Goal: Task Accomplishment & Management: Complete application form

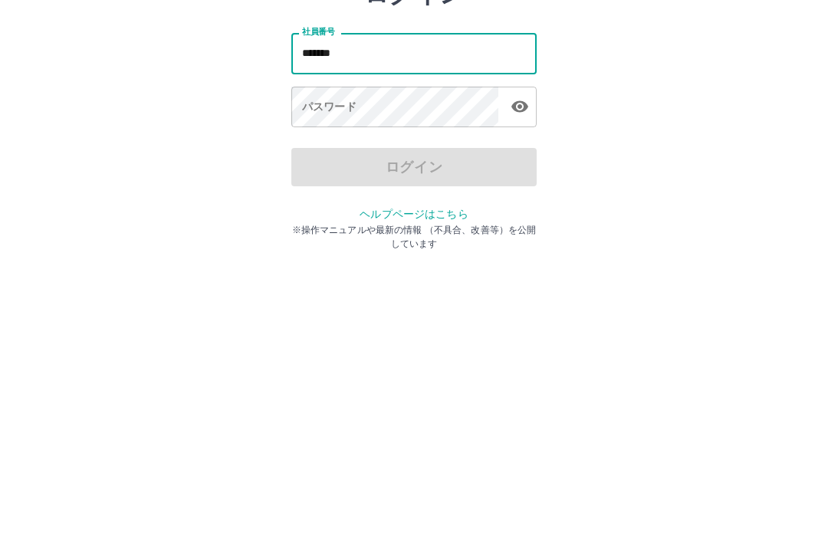
type input "*******"
click at [331, 204] on div "パスワード パスワード" at bounding box center [413, 225] width 245 height 43
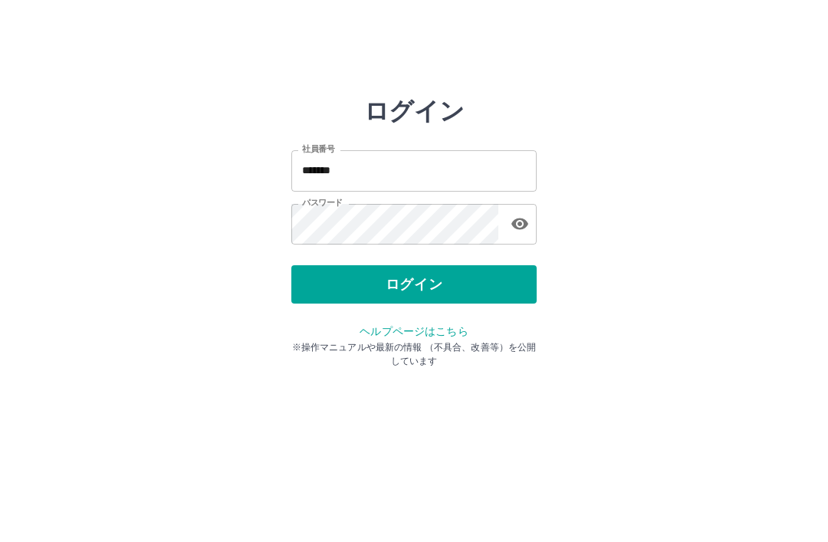
click at [526, 283] on button "ログイン" at bounding box center [413, 284] width 245 height 38
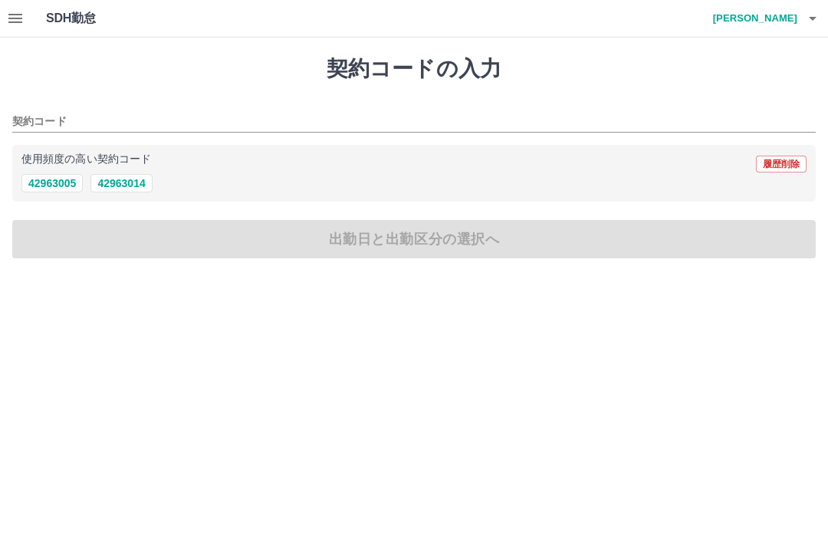
click at [125, 175] on button "42963014" at bounding box center [120, 183] width 61 height 18
type input "********"
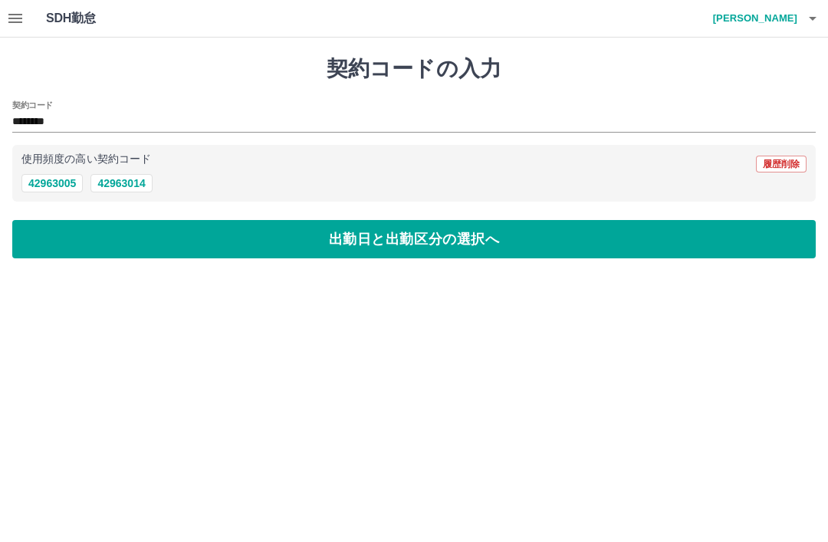
click at [133, 220] on button "出勤日と出勤区分の選択へ" at bounding box center [413, 239] width 803 height 38
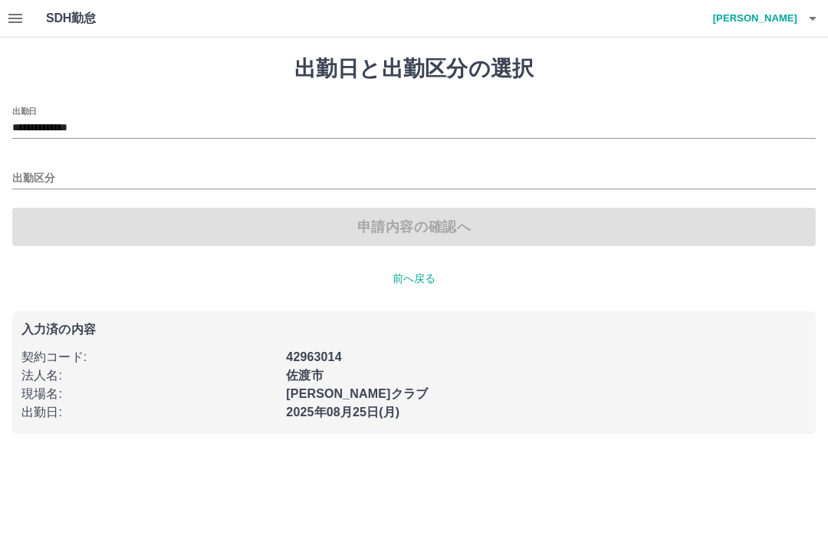
click at [599, 184] on input "出勤区分" at bounding box center [413, 178] width 803 height 19
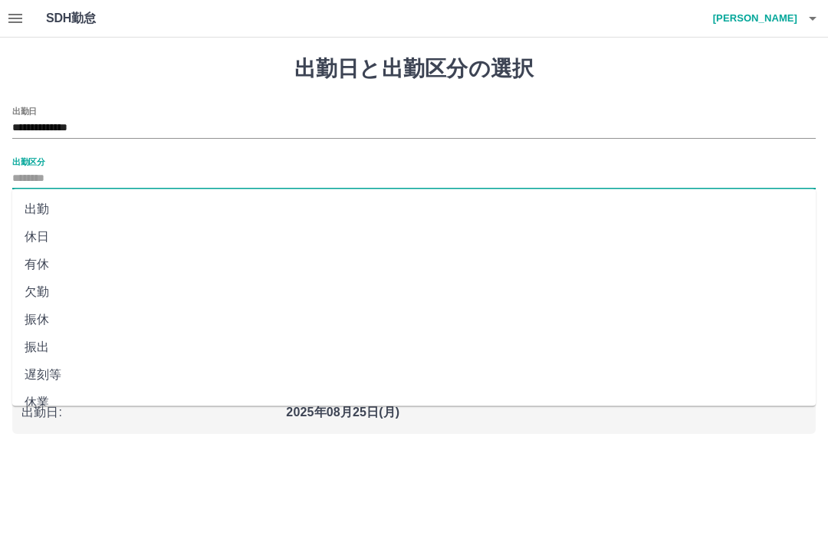
click at [41, 204] on li "出勤" at bounding box center [413, 209] width 803 height 28
type input "**"
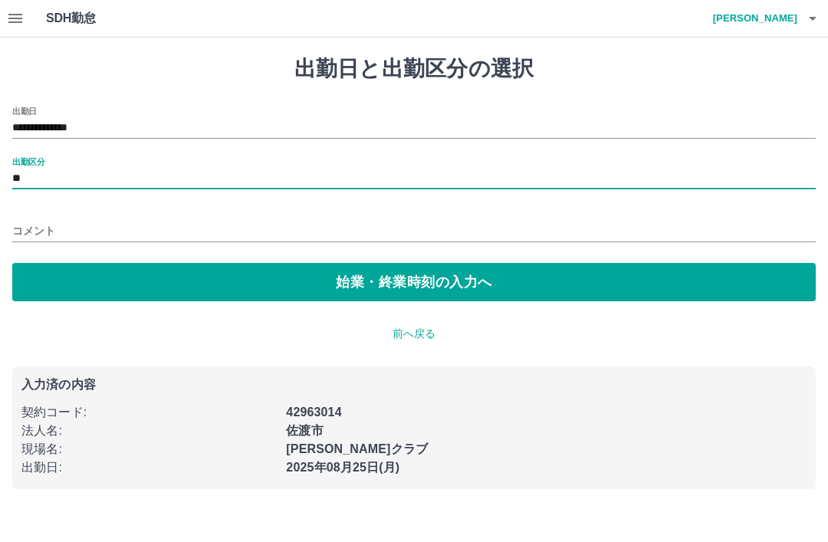
click at [619, 272] on button "始業・終業時刻の入力へ" at bounding box center [413, 282] width 803 height 38
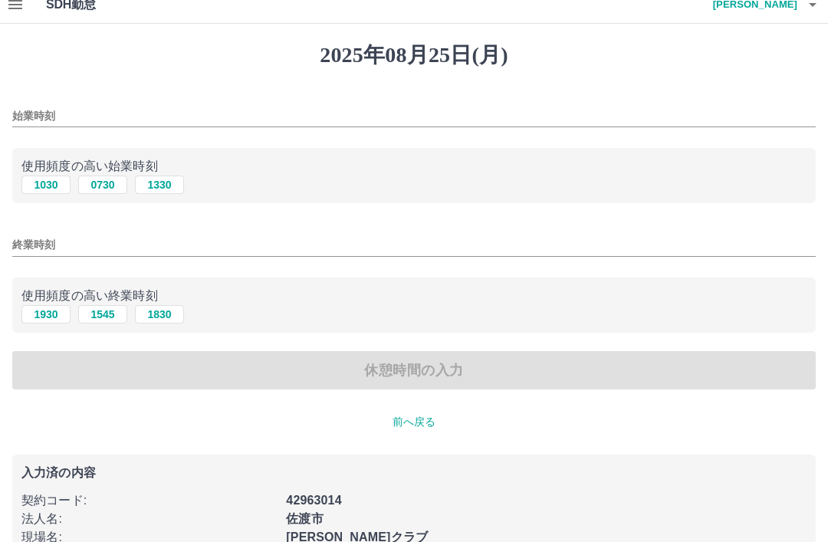
scroll to position [14, 0]
click at [44, 184] on button "1030" at bounding box center [45, 185] width 49 height 18
type input "****"
click at [292, 235] on input "終業時刻" at bounding box center [413, 245] width 803 height 22
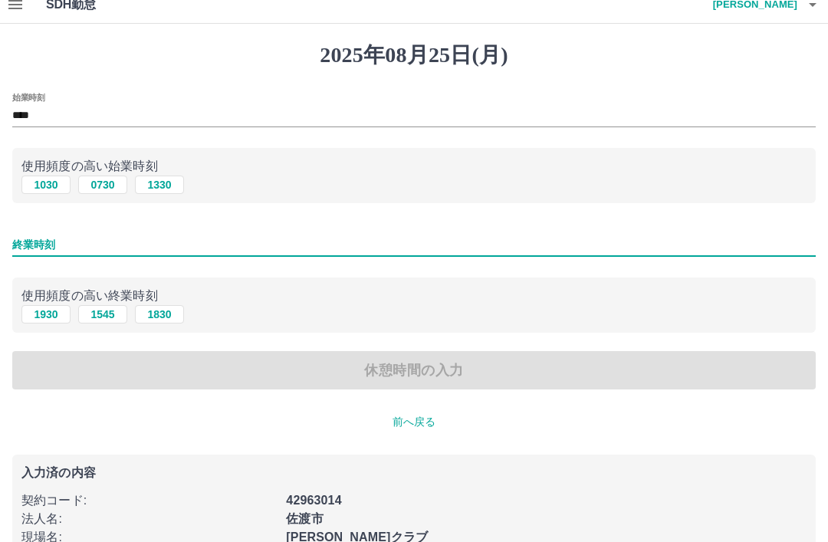
scroll to position [13, 0]
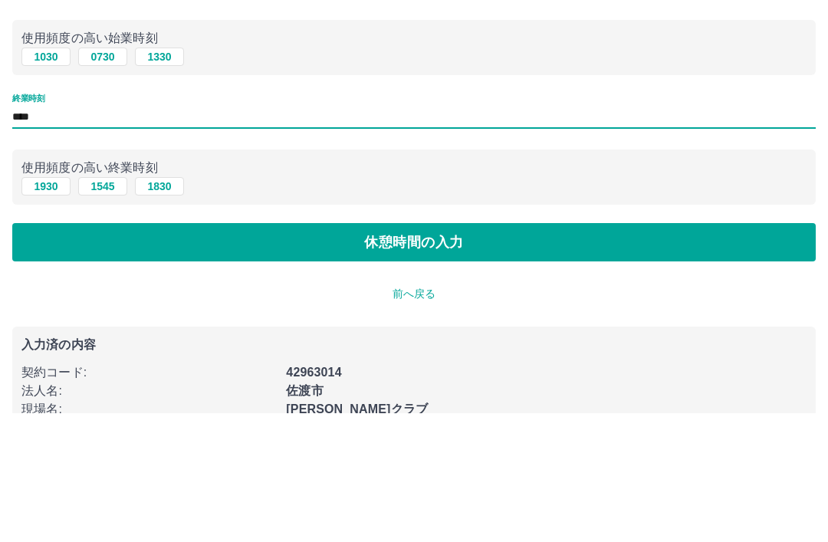
type input "****"
click at [484, 352] on button "休憩時間の入力" at bounding box center [413, 371] width 803 height 38
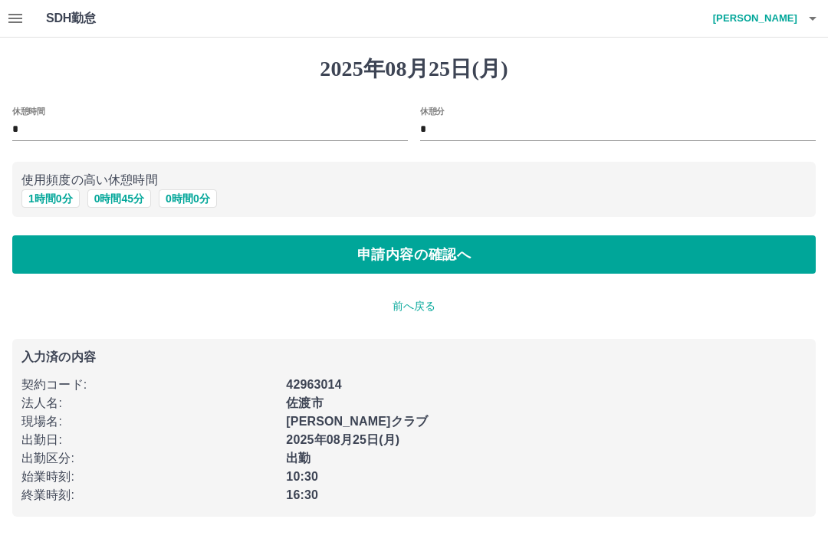
click at [411, 245] on button "申請内容の確認へ" at bounding box center [413, 254] width 803 height 38
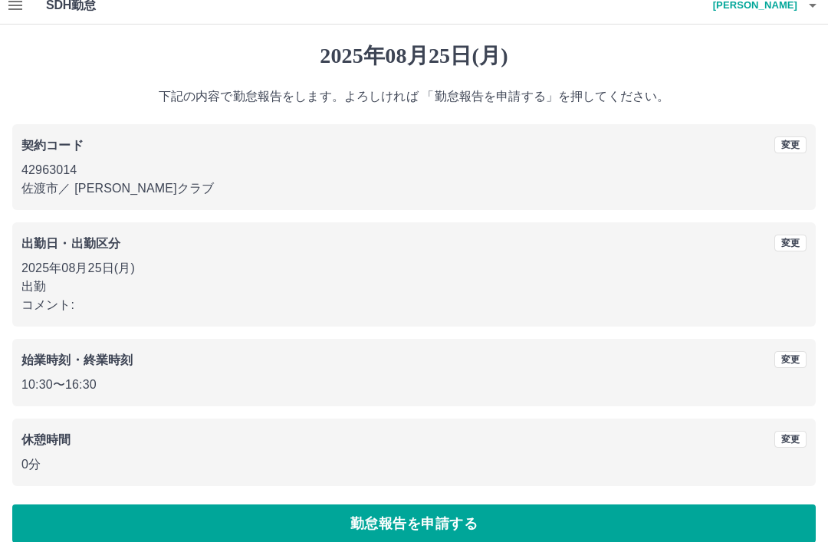
scroll to position [10, 0]
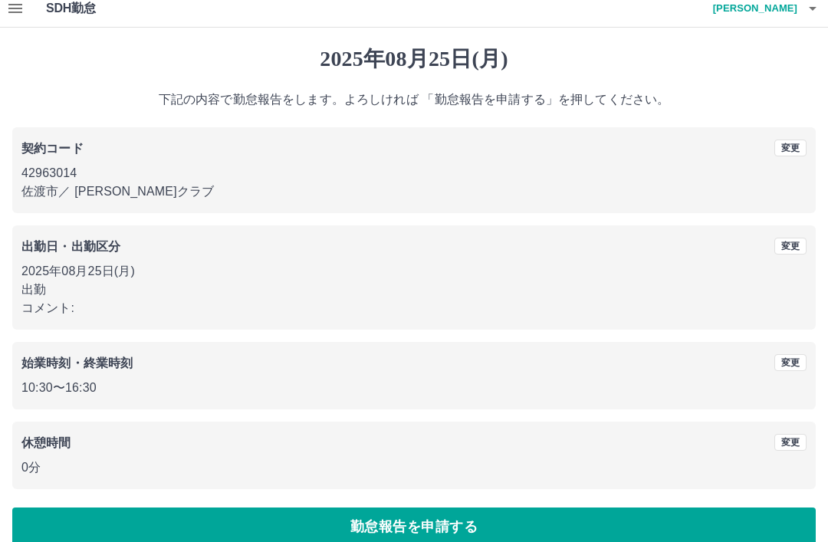
click at [792, 238] on button "変更" at bounding box center [790, 246] width 32 height 17
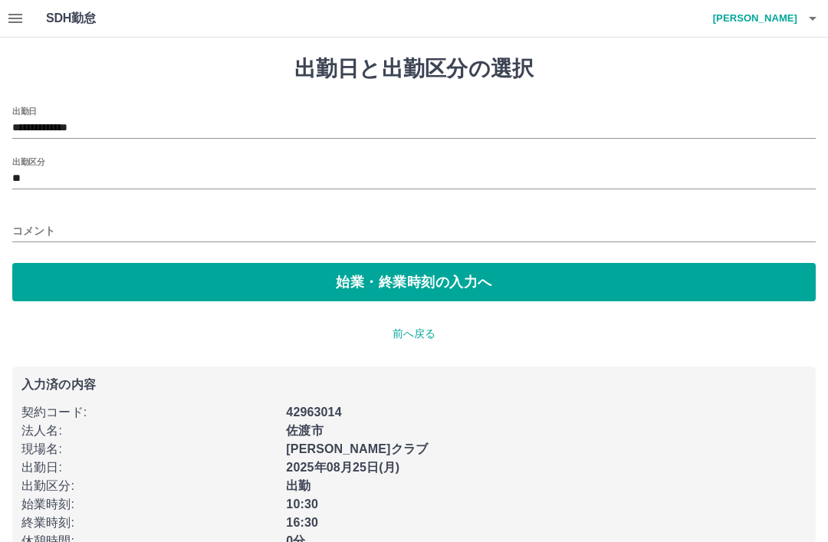
click at [685, 224] on input "コメント" at bounding box center [413, 231] width 803 height 22
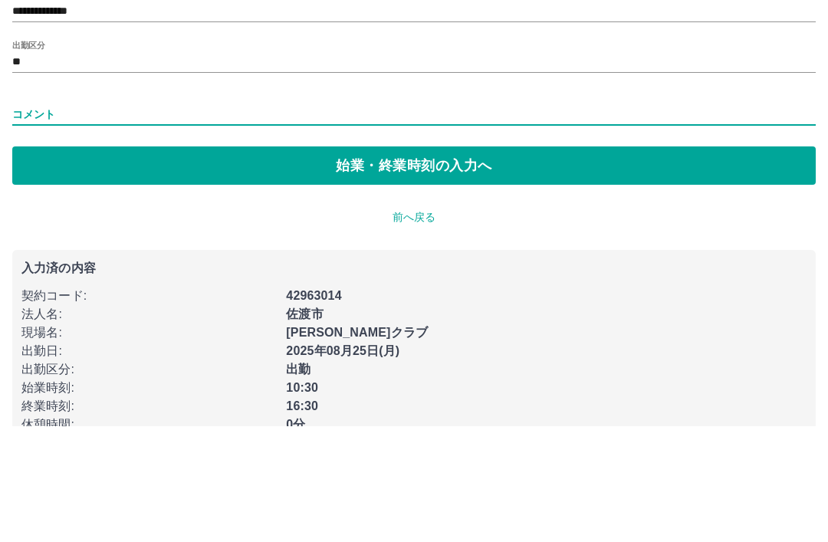
click at [678, 263] on button "始業・終業時刻の入力へ" at bounding box center [413, 282] width 803 height 38
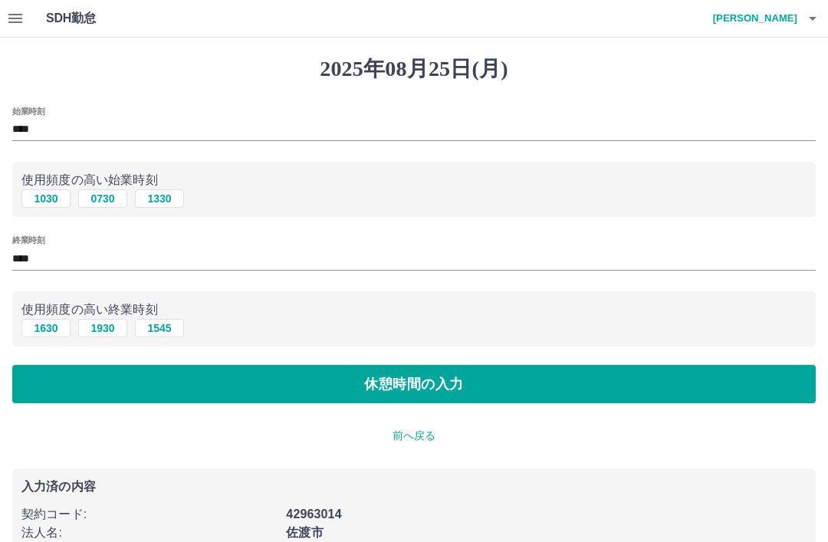
click at [673, 374] on button "休憩時間の入力" at bounding box center [413, 384] width 803 height 38
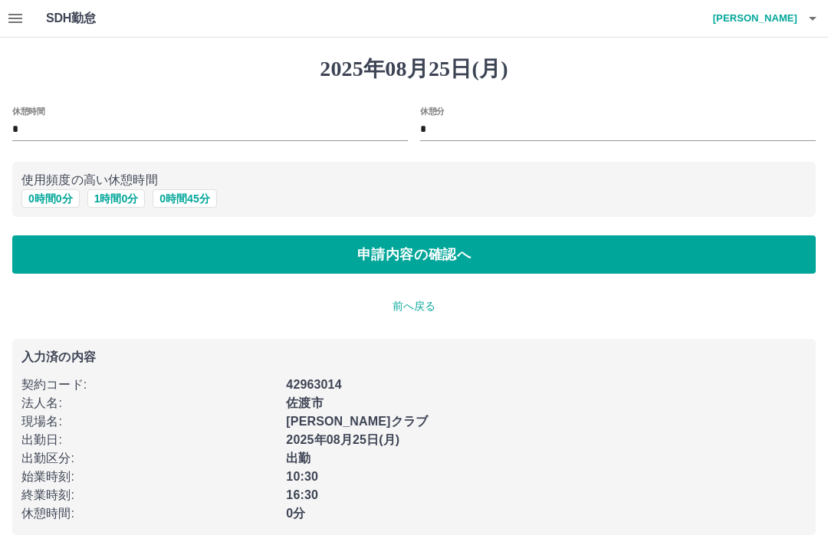
scroll to position [12, 0]
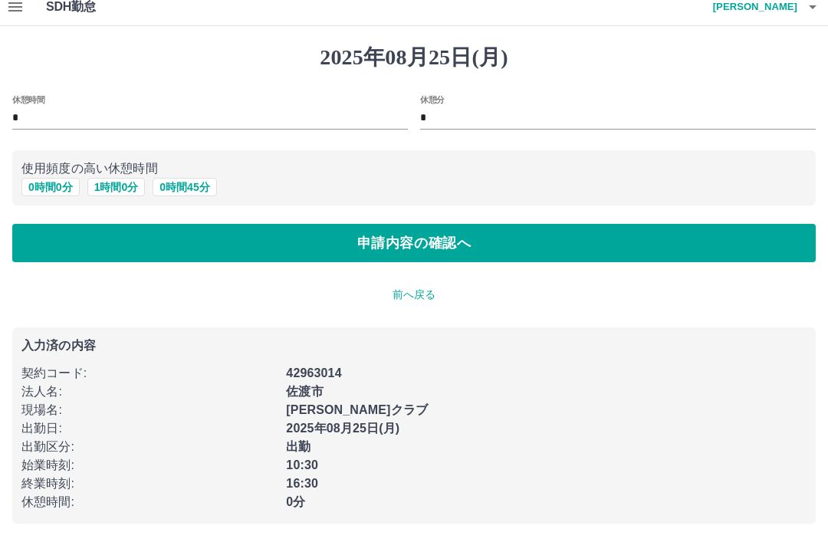
click at [665, 238] on button "申請内容の確認へ" at bounding box center [413, 243] width 803 height 38
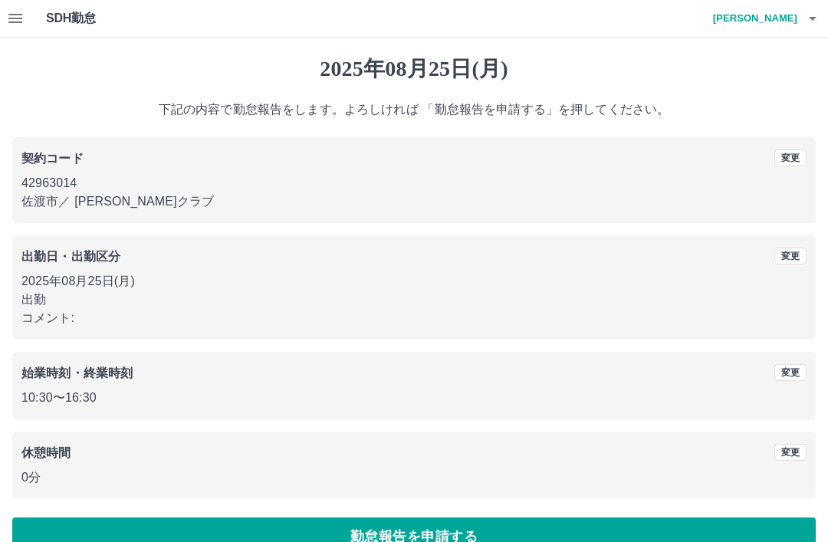
scroll to position [31, 0]
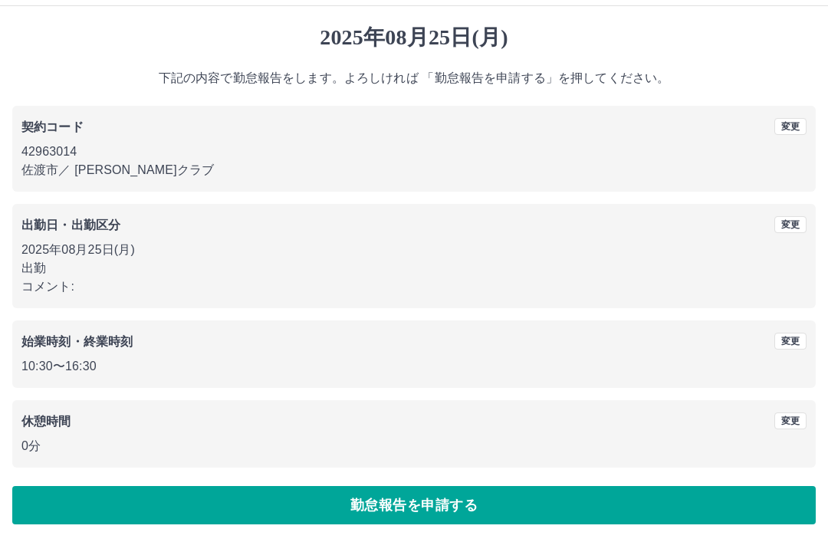
click at [656, 495] on button "勤怠報告を申請する" at bounding box center [413, 505] width 803 height 38
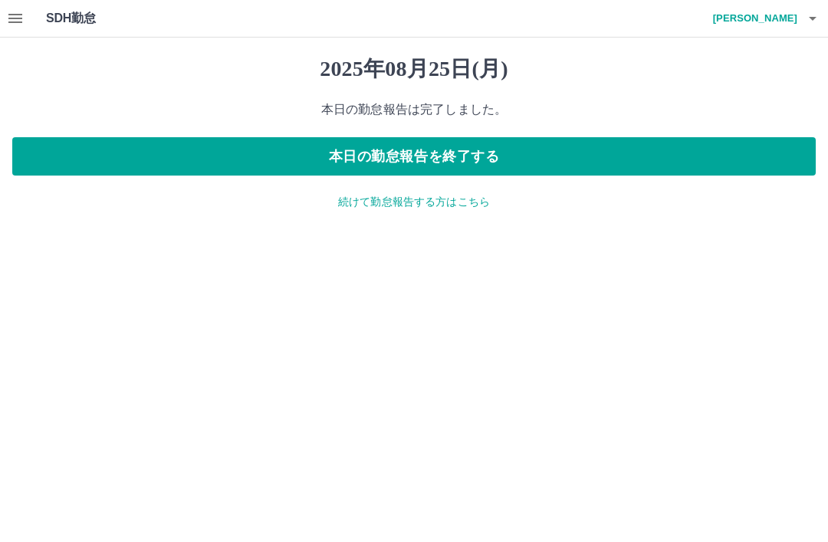
click at [683, 138] on button "本日の勤怠報告を終了する" at bounding box center [413, 156] width 803 height 38
